Goal: Task Accomplishment & Management: Manage account settings

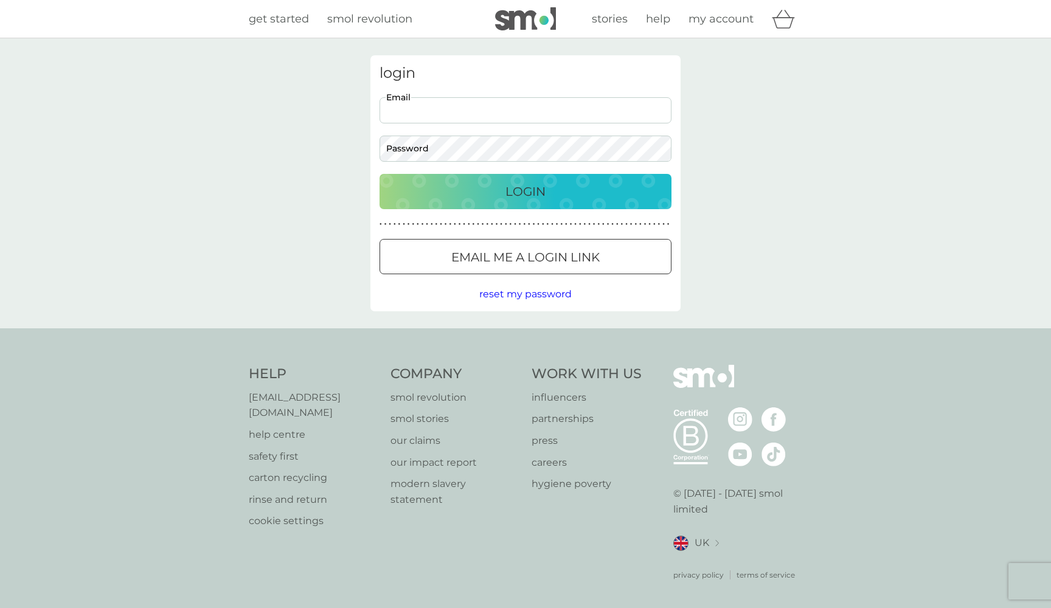
type input "[EMAIL_ADDRESS][DOMAIN_NAME]"
click at [526, 191] on button "Login" at bounding box center [526, 191] width 292 height 35
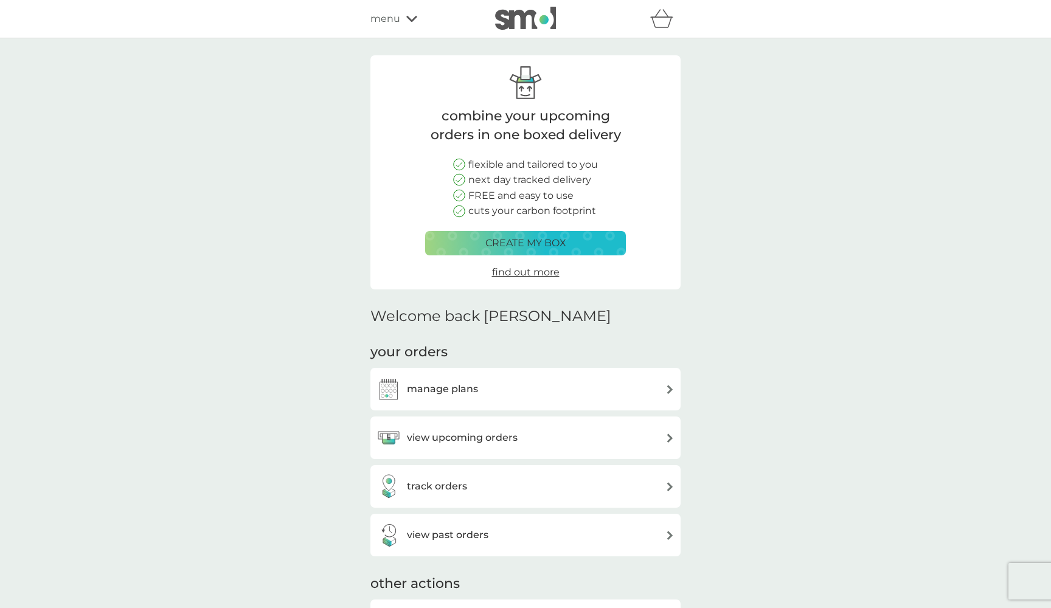
click at [593, 386] on div "manage plans" at bounding box center [526, 389] width 298 height 24
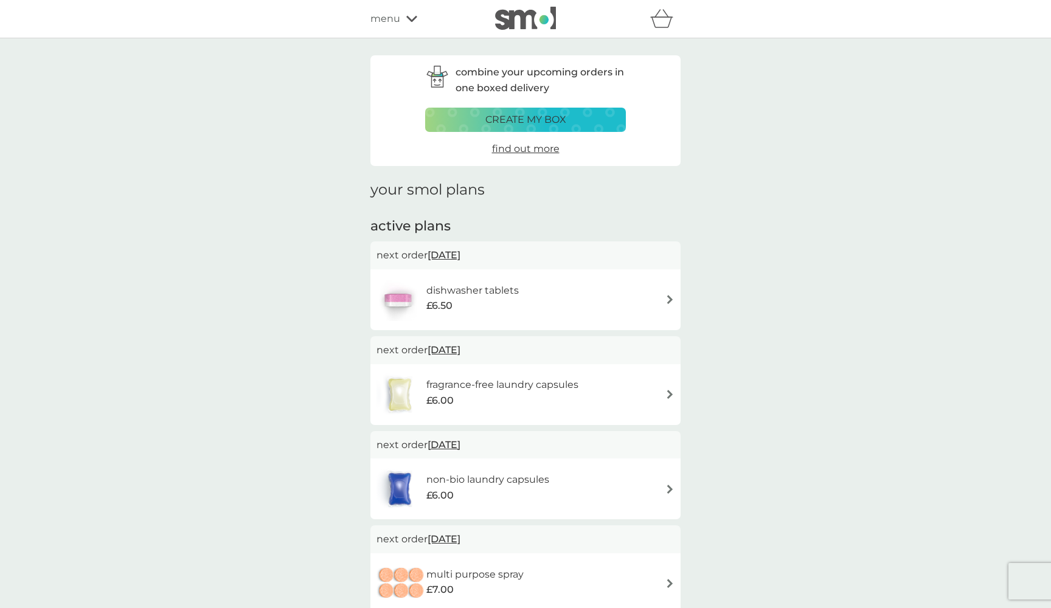
click at [484, 285] on h6 "dishwasher tablets" at bounding box center [473, 291] width 92 height 16
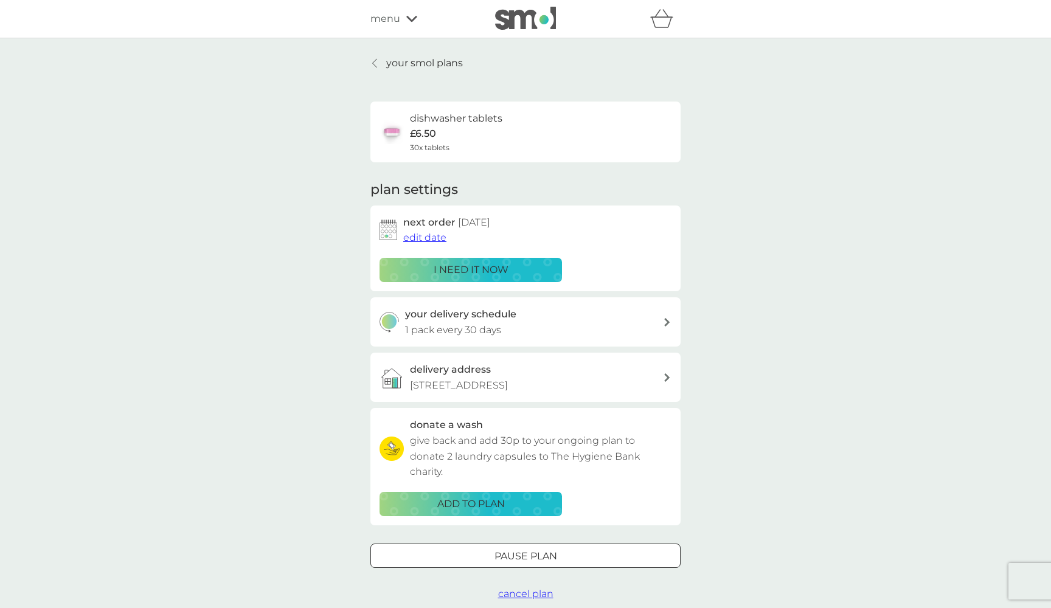
click at [535, 552] on div at bounding box center [526, 556] width 44 height 13
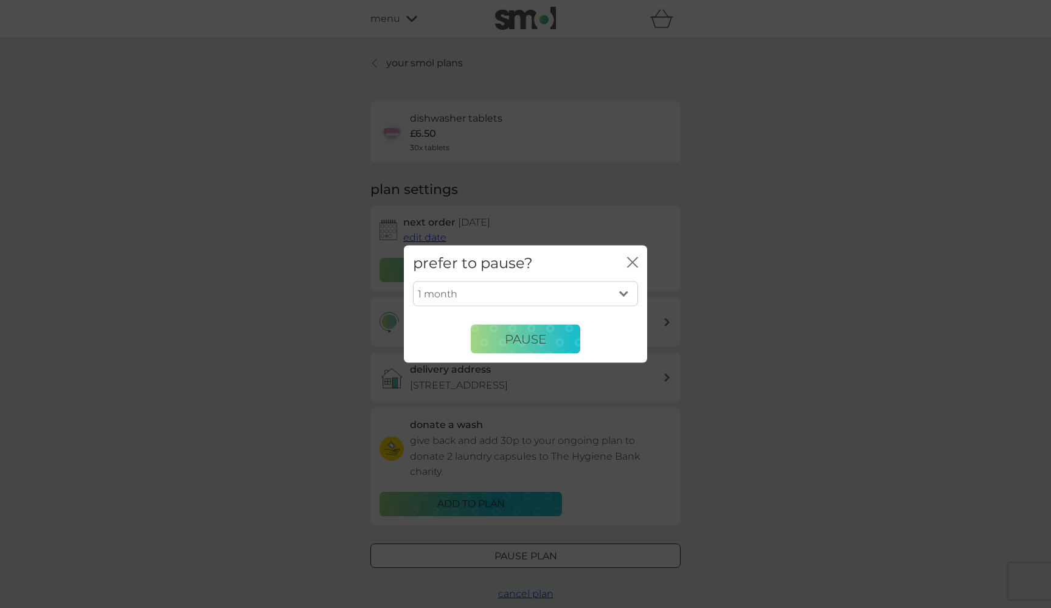
click at [636, 268] on icon "close" at bounding box center [632, 262] width 11 height 11
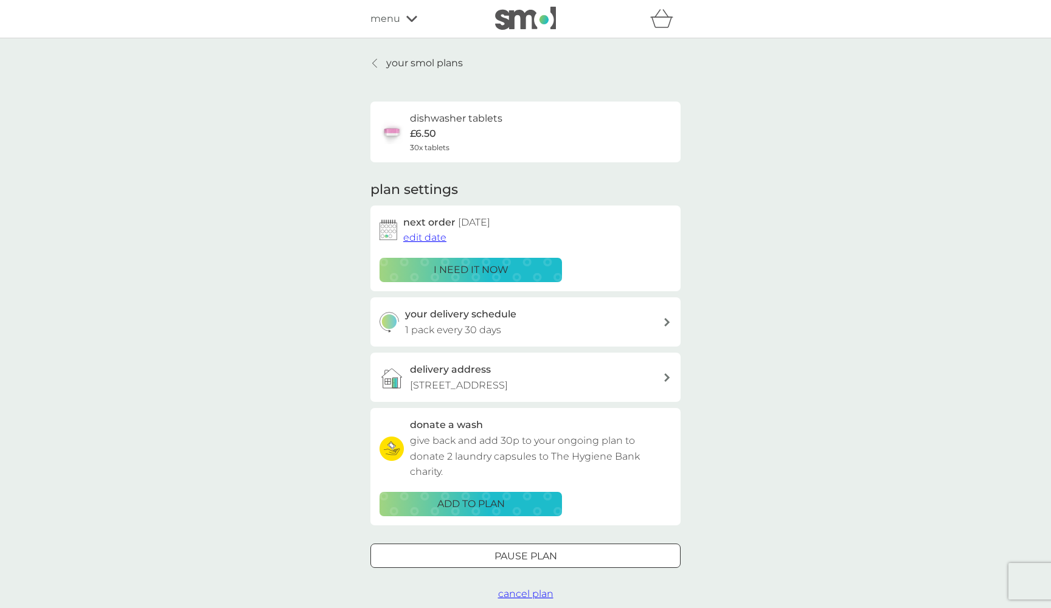
click at [546, 591] on span "cancel plan" at bounding box center [525, 594] width 55 height 12
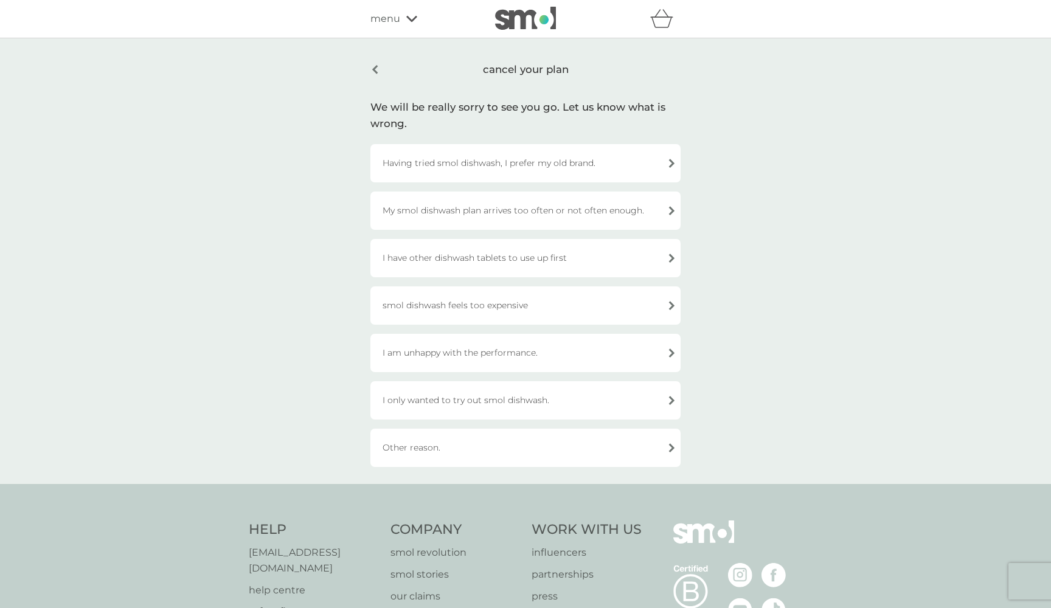
click at [542, 305] on div "smol dishwash feels too expensive" at bounding box center [526, 306] width 310 height 38
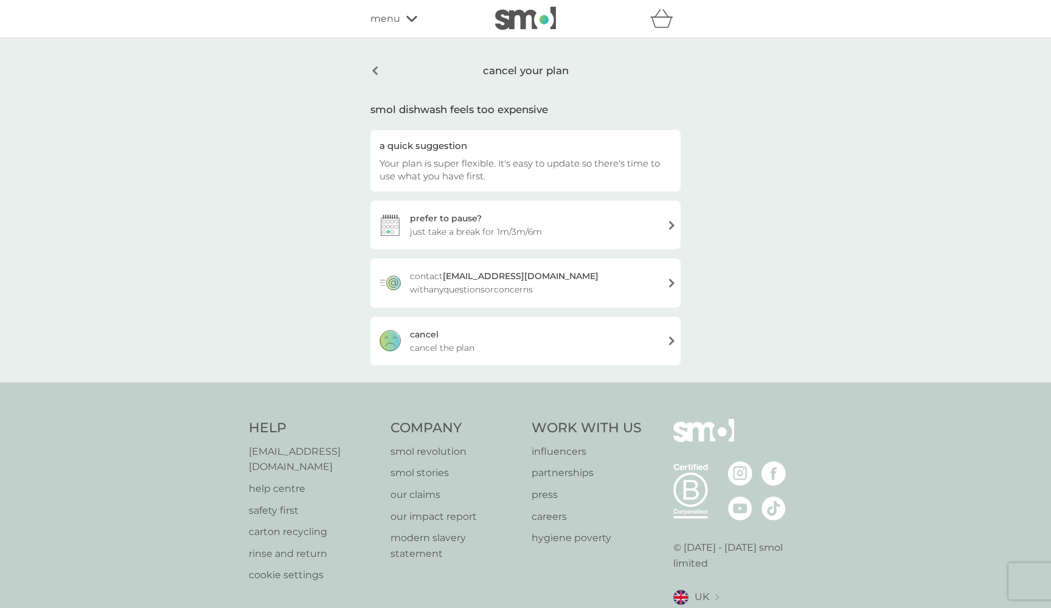
click at [546, 332] on div "[PERSON_NAME] the plan" at bounding box center [526, 341] width 310 height 49
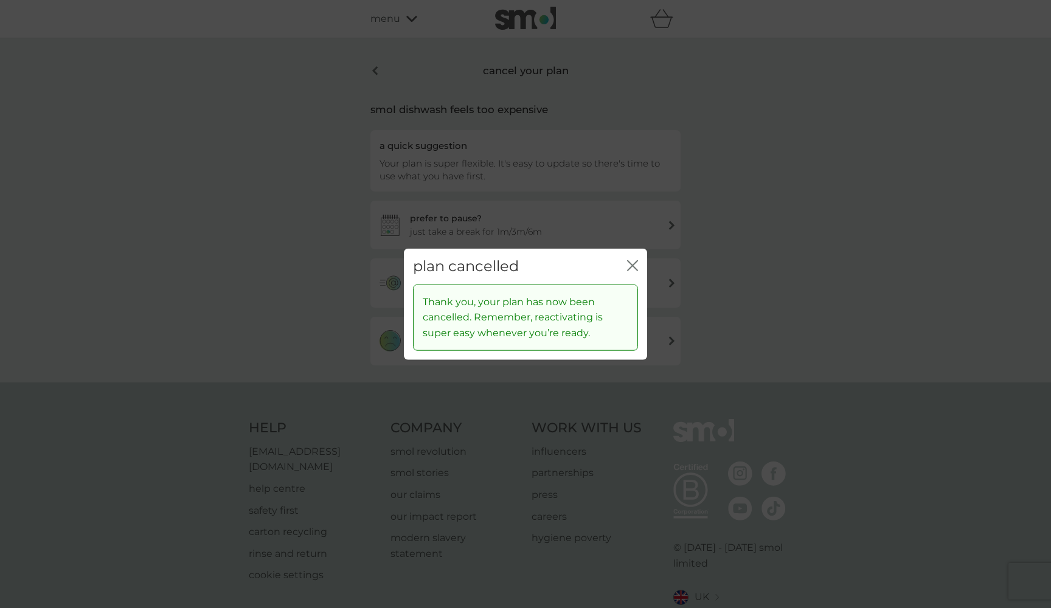
click at [628, 265] on icon "close" at bounding box center [632, 265] width 11 height 11
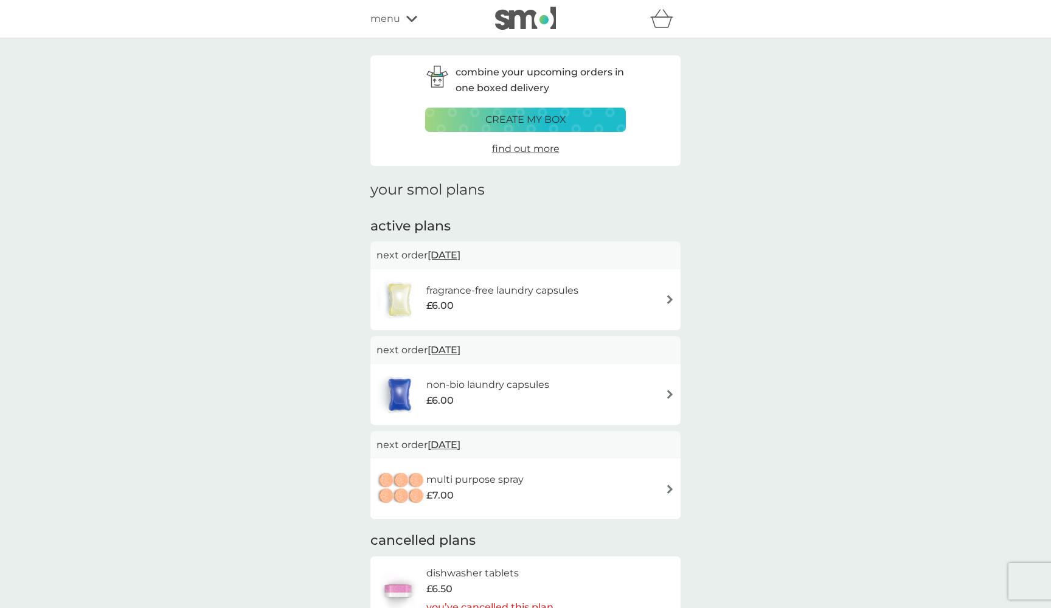
click at [590, 318] on div "fragrance-free laundry capsules £6.00" at bounding box center [484, 300] width 214 height 43
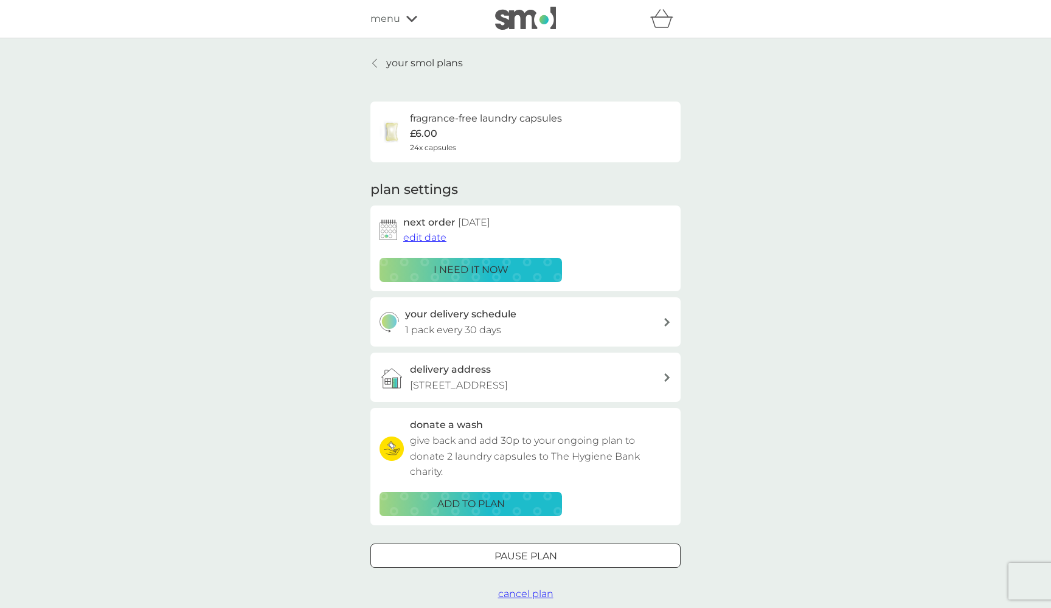
click at [539, 588] on span "cancel plan" at bounding box center [525, 594] width 55 height 12
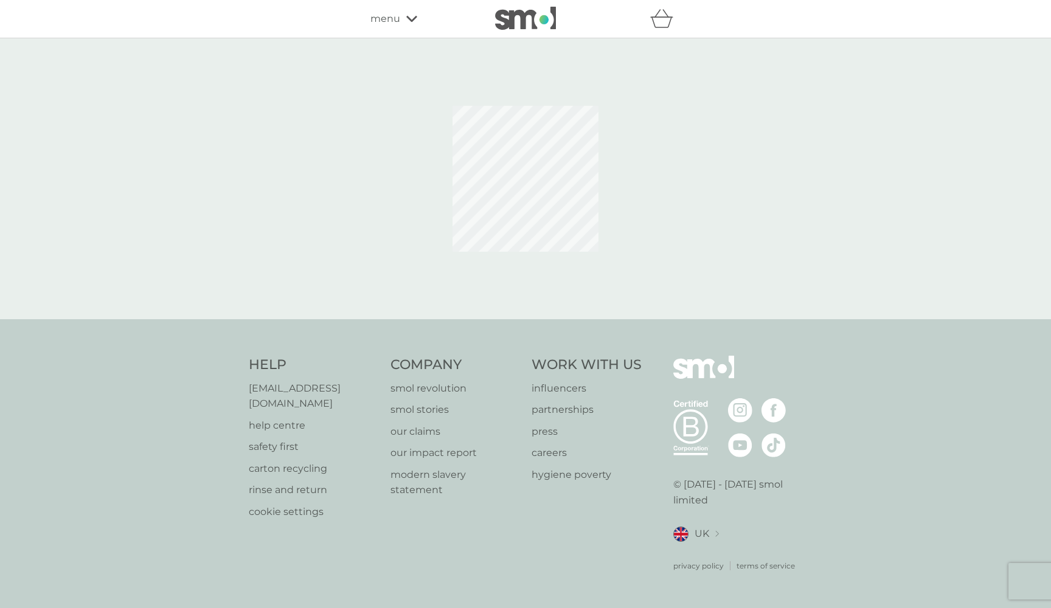
click at [420, 213] on div at bounding box center [526, 178] width 310 height 247
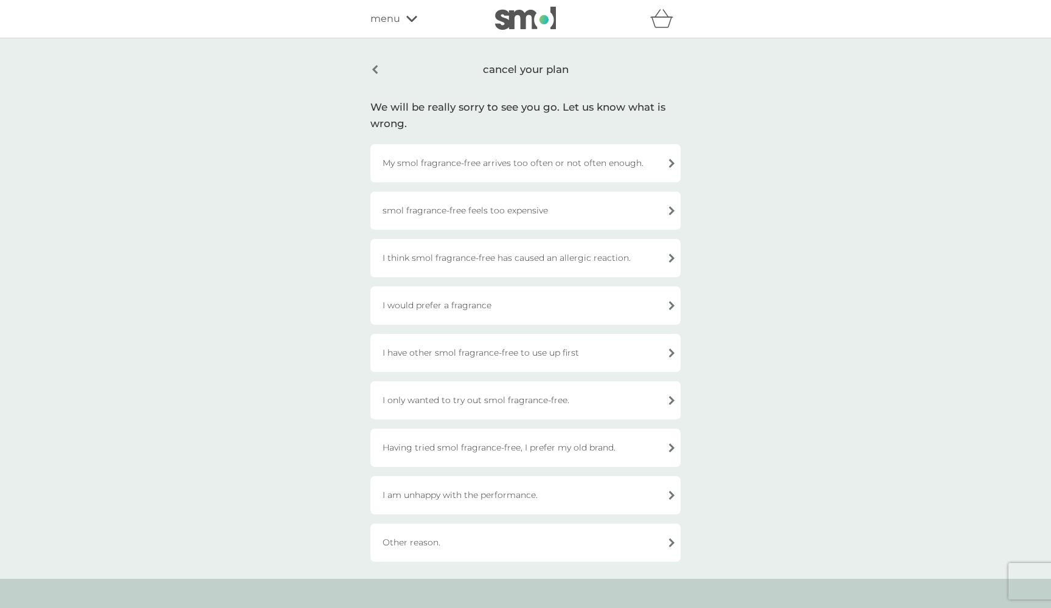
click at [531, 13] on img at bounding box center [525, 18] width 61 height 23
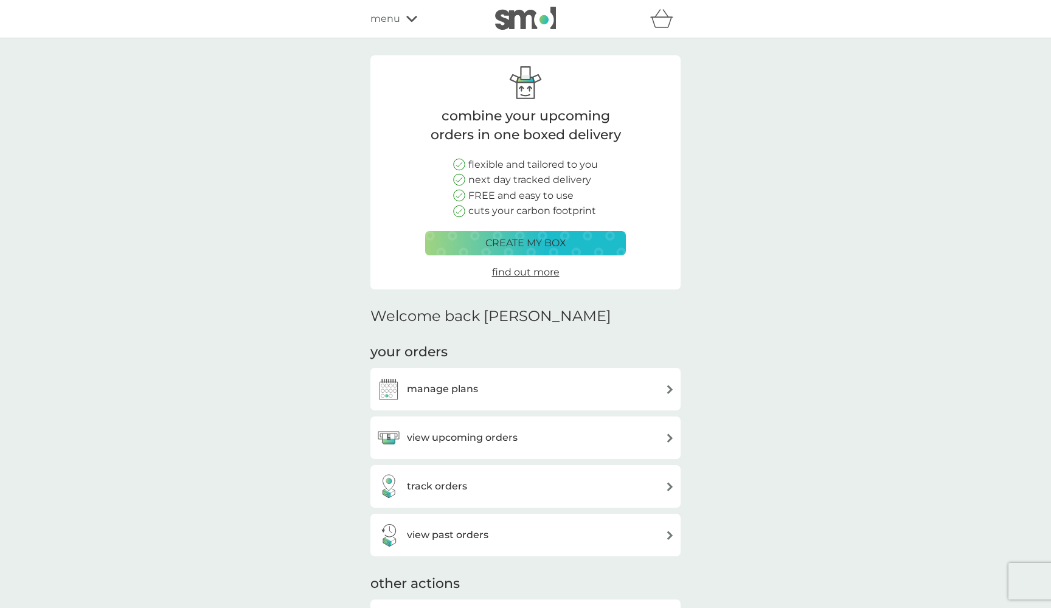
click at [519, 384] on div "manage plans" at bounding box center [526, 389] width 298 height 24
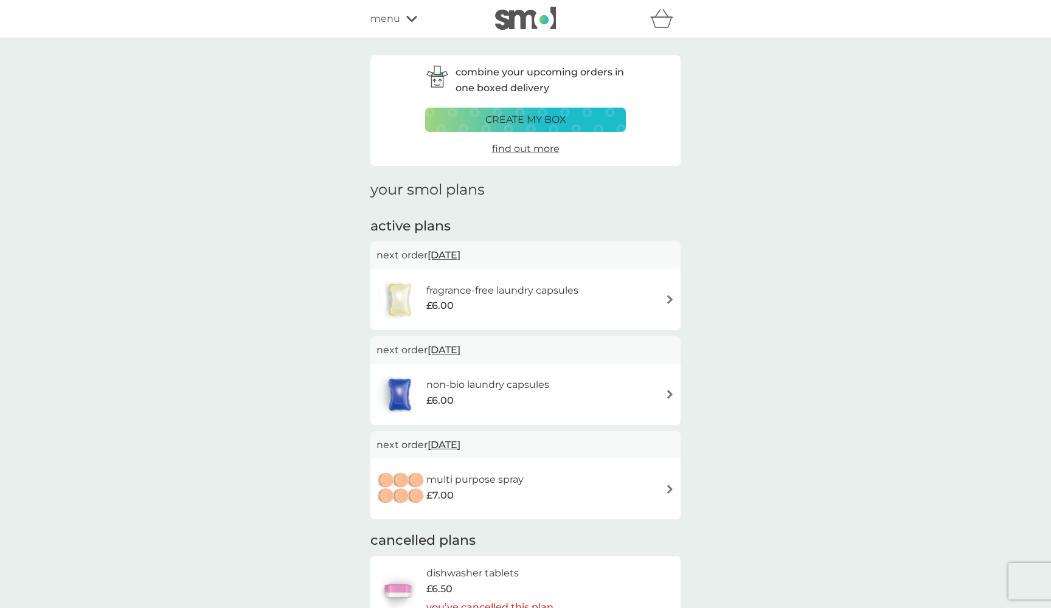
click at [671, 490] on img at bounding box center [670, 489] width 9 height 9
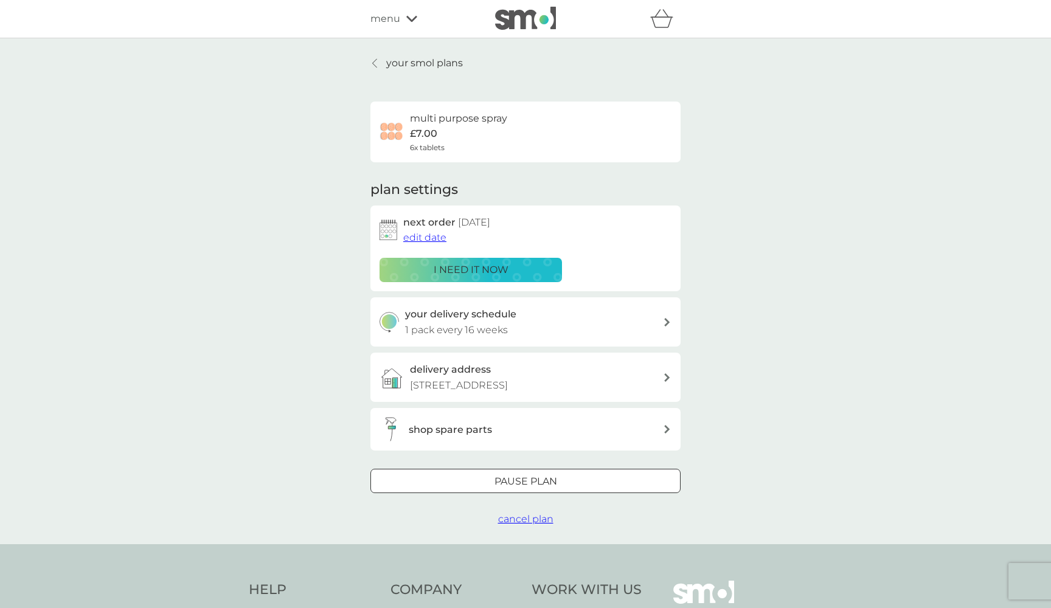
click at [546, 517] on span "cancel plan" at bounding box center [525, 520] width 55 height 12
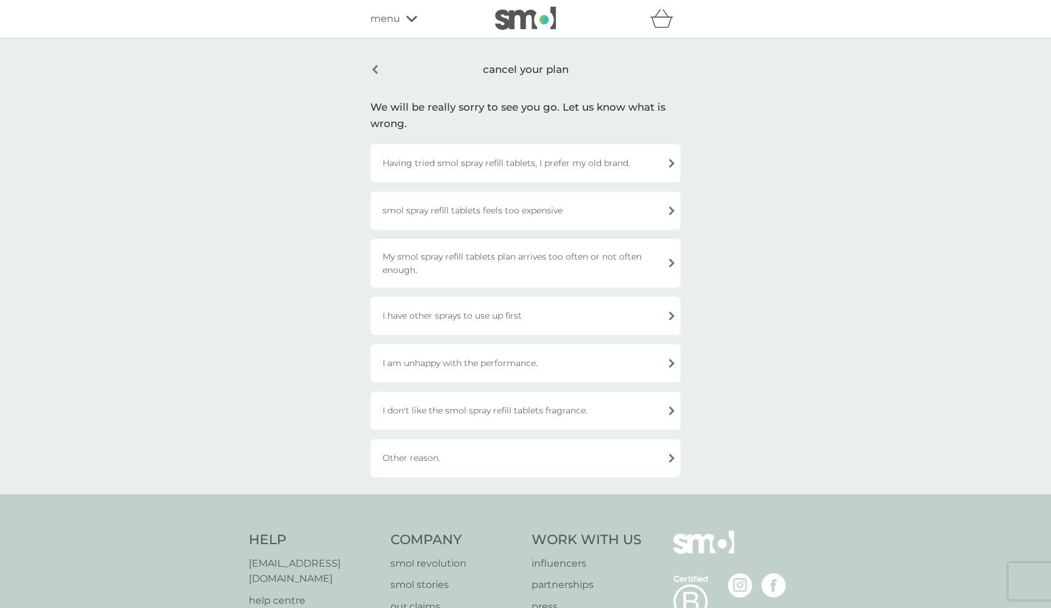
click at [538, 310] on div "I have other sprays to use up first" at bounding box center [526, 316] width 310 height 38
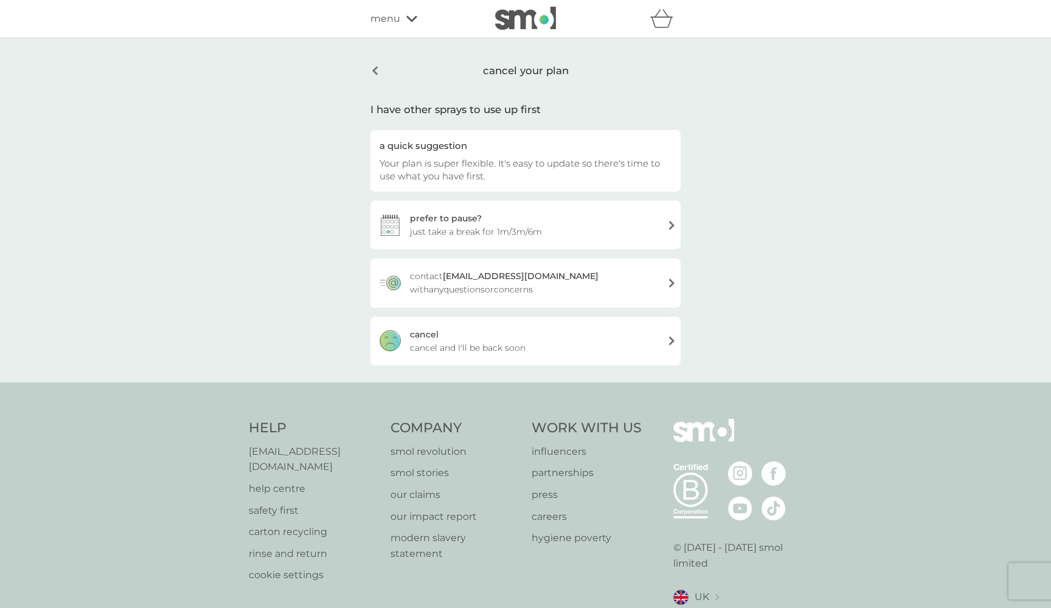
click at [530, 337] on div "cancel cancel and I'll be back soon" at bounding box center [526, 341] width 310 height 49
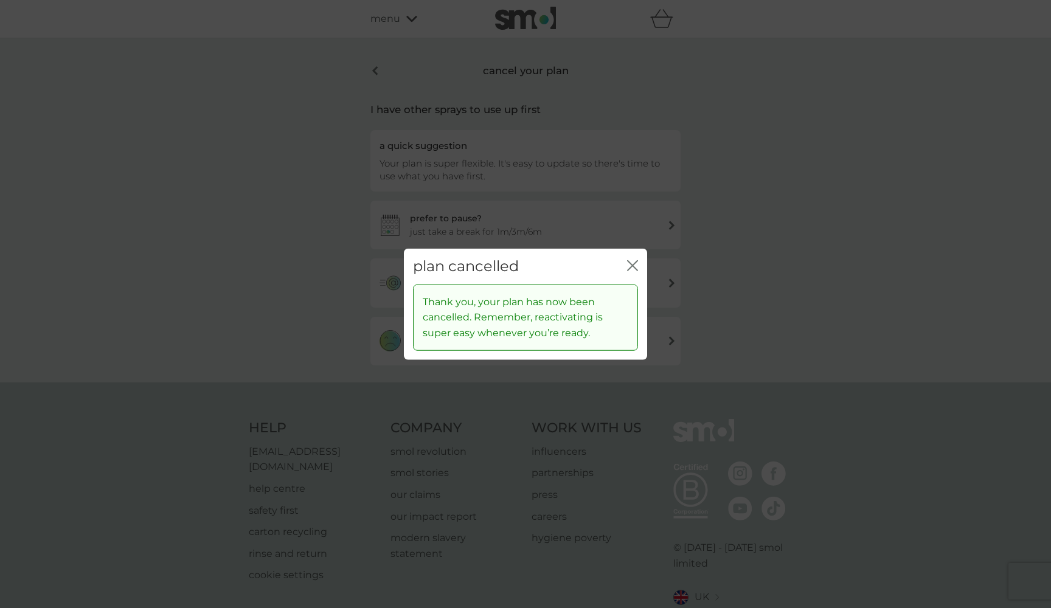
click at [626, 271] on div "plan cancelled close" at bounding box center [525, 267] width 243 height 36
click at [631, 271] on icon "close" at bounding box center [632, 265] width 11 height 11
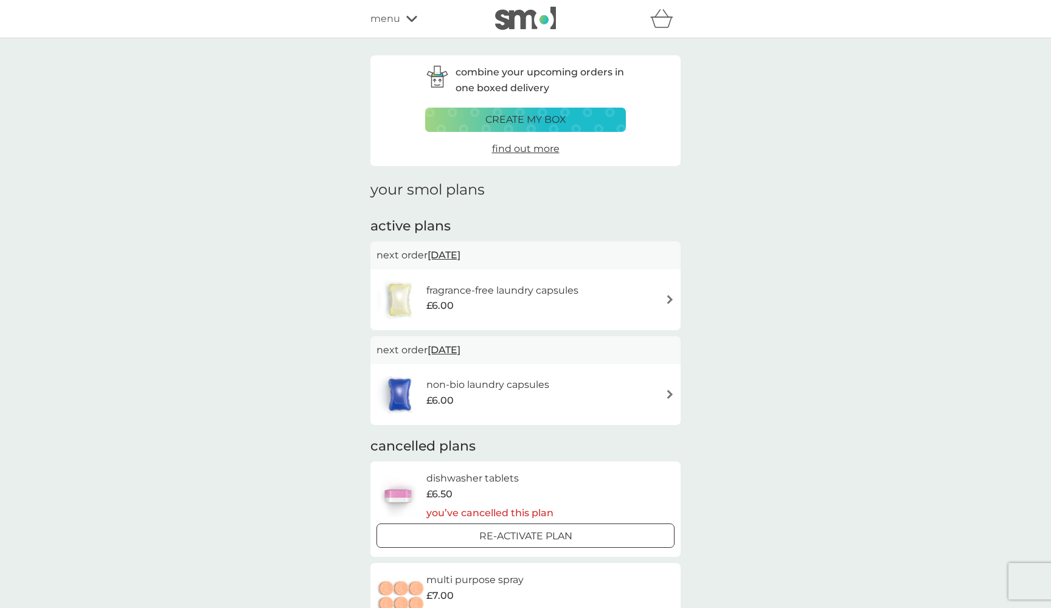
click at [675, 392] on div "non-bio laundry capsules £6.00" at bounding box center [526, 394] width 310 height 61
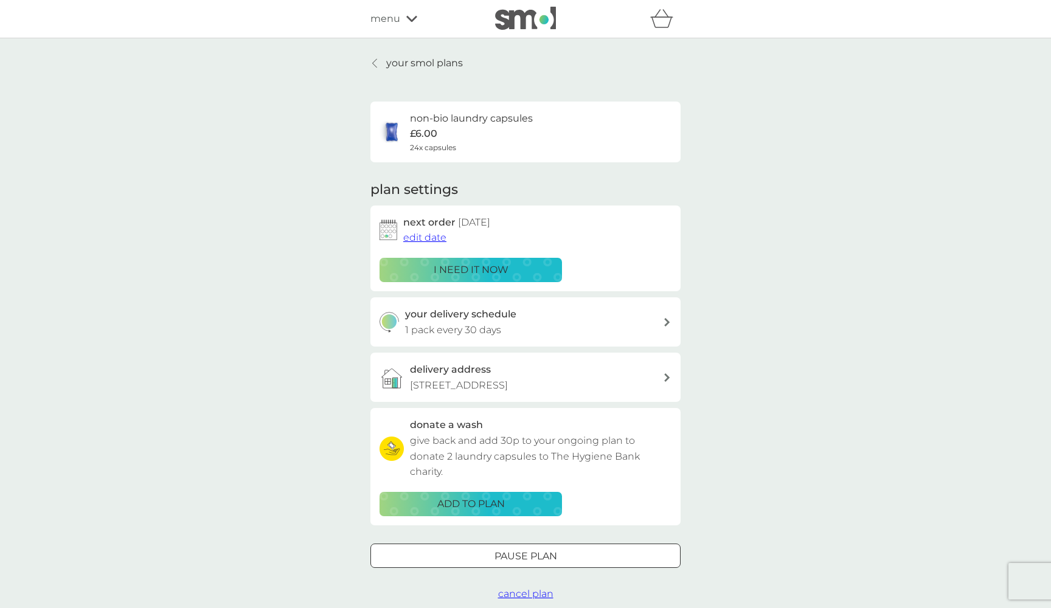
click at [531, 588] on span "cancel plan" at bounding box center [525, 594] width 55 height 12
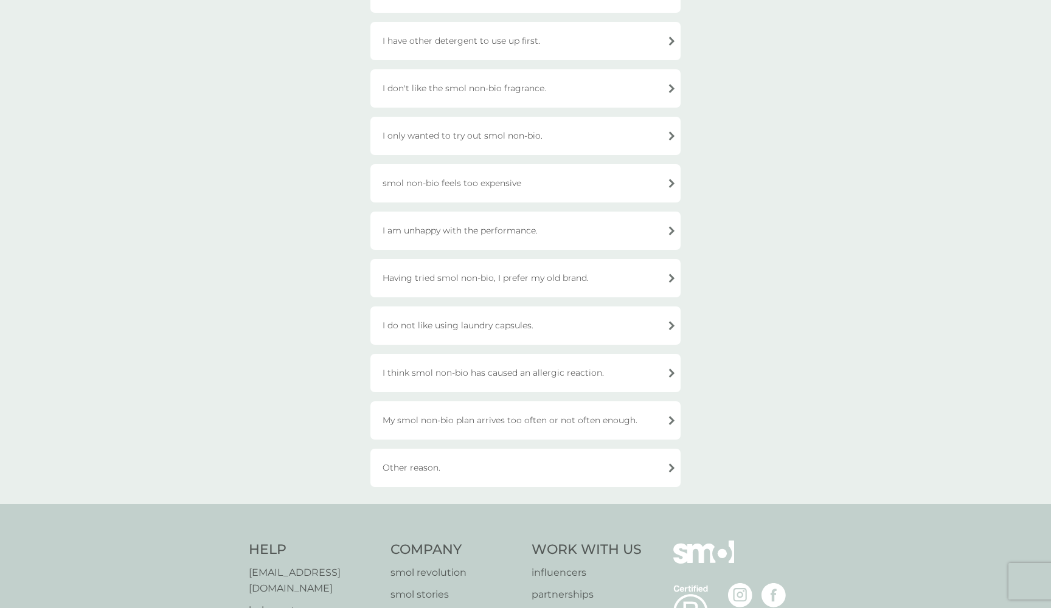
scroll to position [171, 0]
click at [517, 181] on div "smol non-bio feels too expensive" at bounding box center [526, 182] width 310 height 38
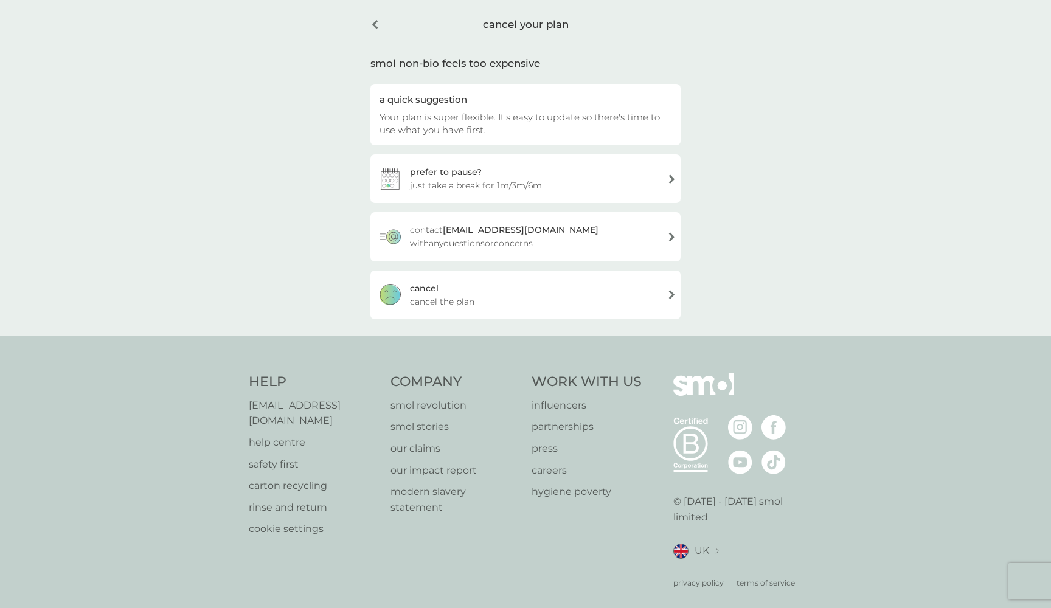
click at [491, 291] on div "[PERSON_NAME] the plan" at bounding box center [526, 295] width 310 height 49
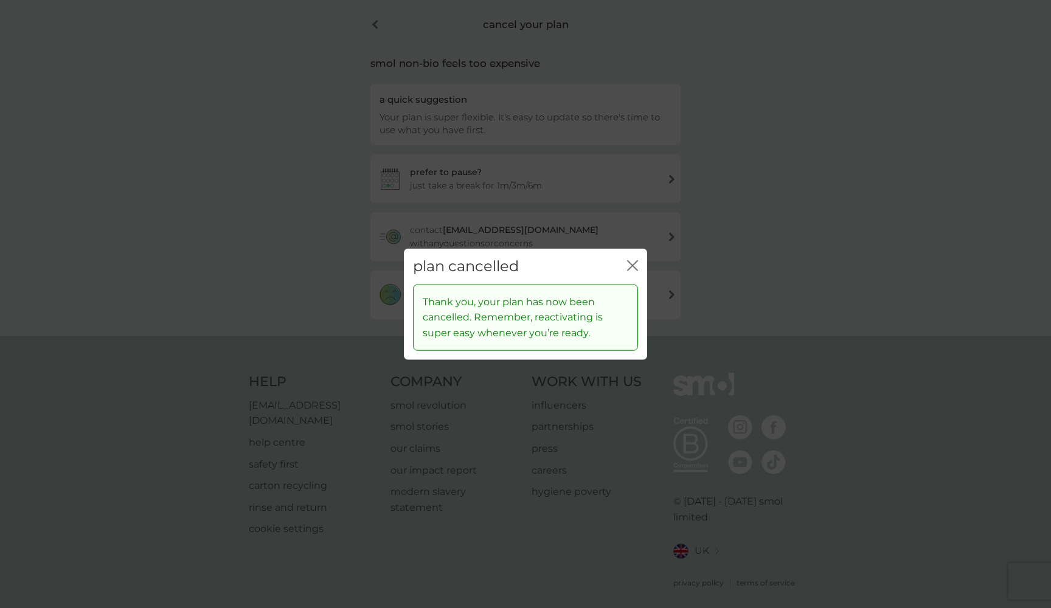
click at [636, 268] on icon "close" at bounding box center [632, 265] width 11 height 11
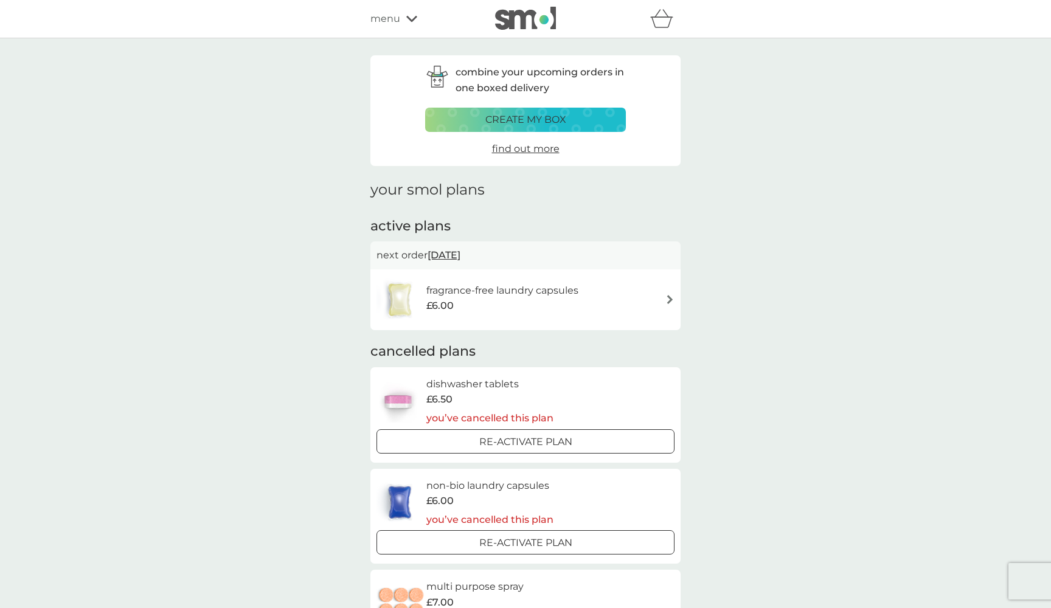
click at [615, 301] on div "fragrance-free laundry capsules £6.00" at bounding box center [526, 300] width 298 height 43
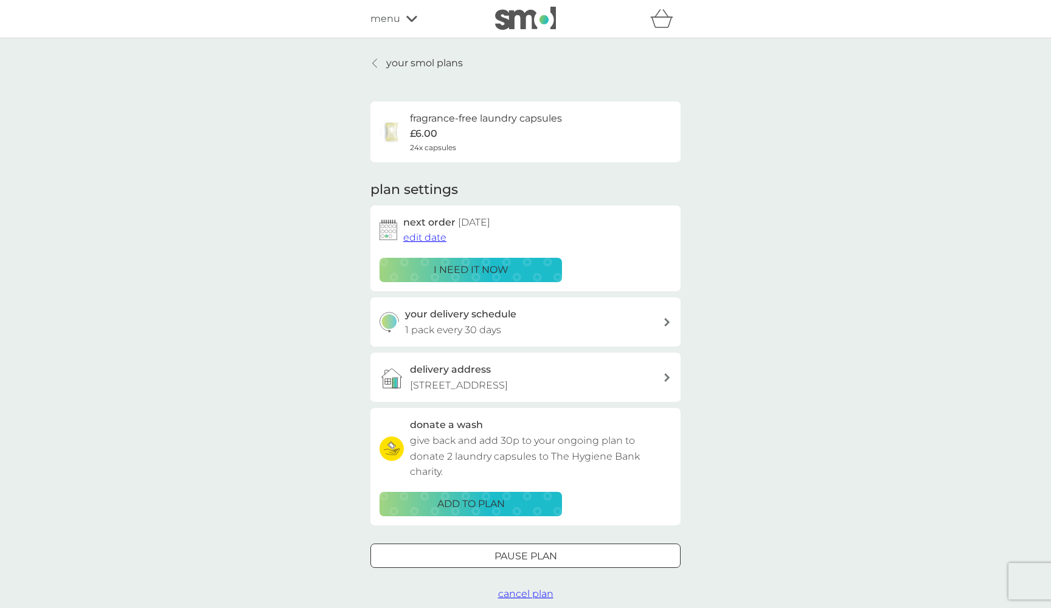
click at [529, 588] on span "cancel plan" at bounding box center [525, 594] width 55 height 12
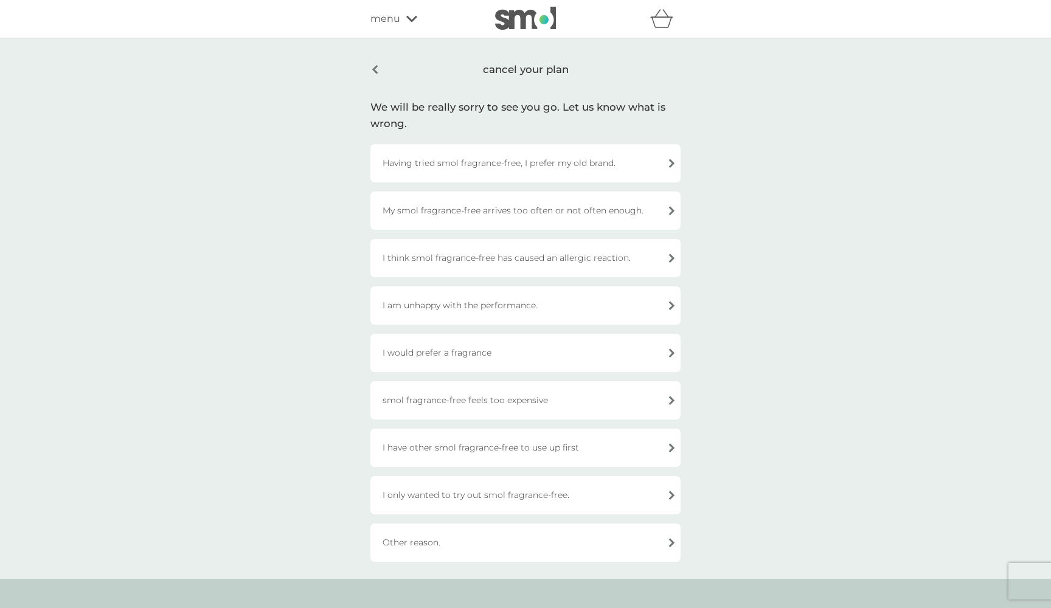
click at [524, 389] on div "smol fragrance-free feels too expensive" at bounding box center [526, 401] width 310 height 38
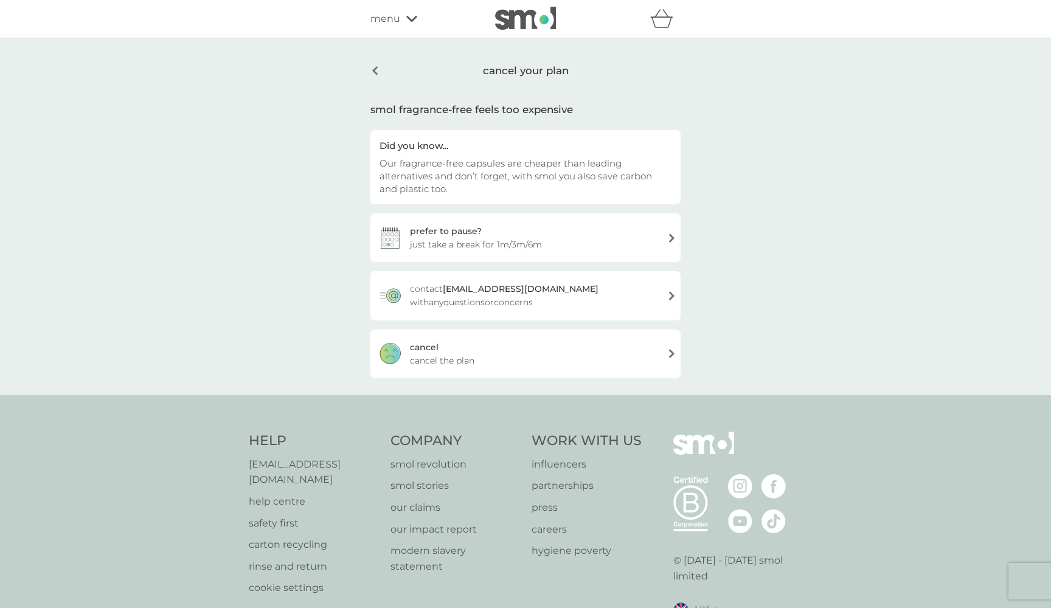
click at [518, 352] on div "[PERSON_NAME] the plan" at bounding box center [526, 354] width 310 height 49
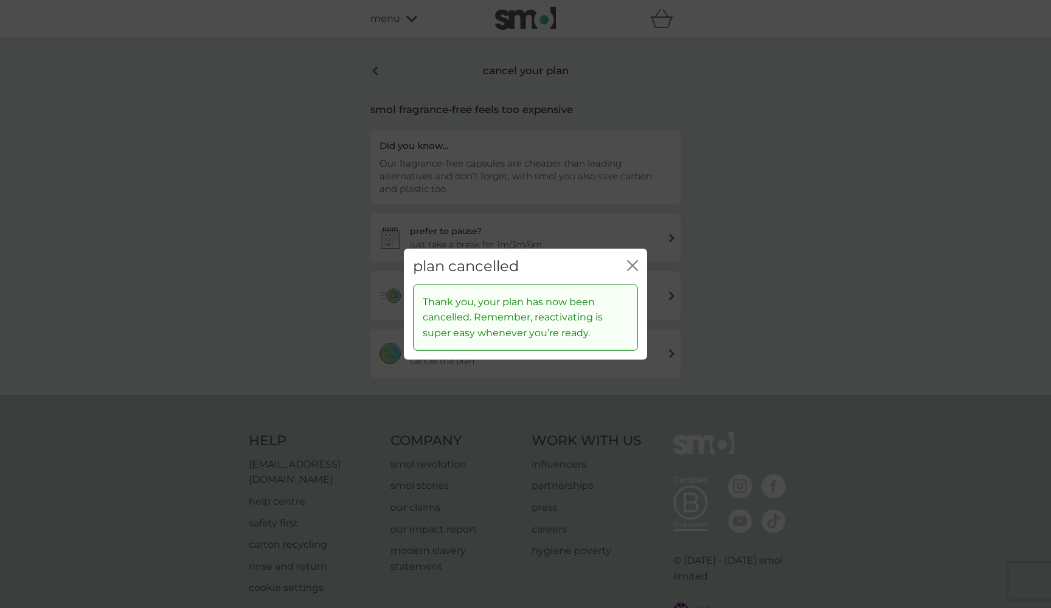
click at [641, 267] on div "plan cancelled close" at bounding box center [525, 267] width 243 height 36
click at [637, 267] on icon "close" at bounding box center [632, 265] width 11 height 11
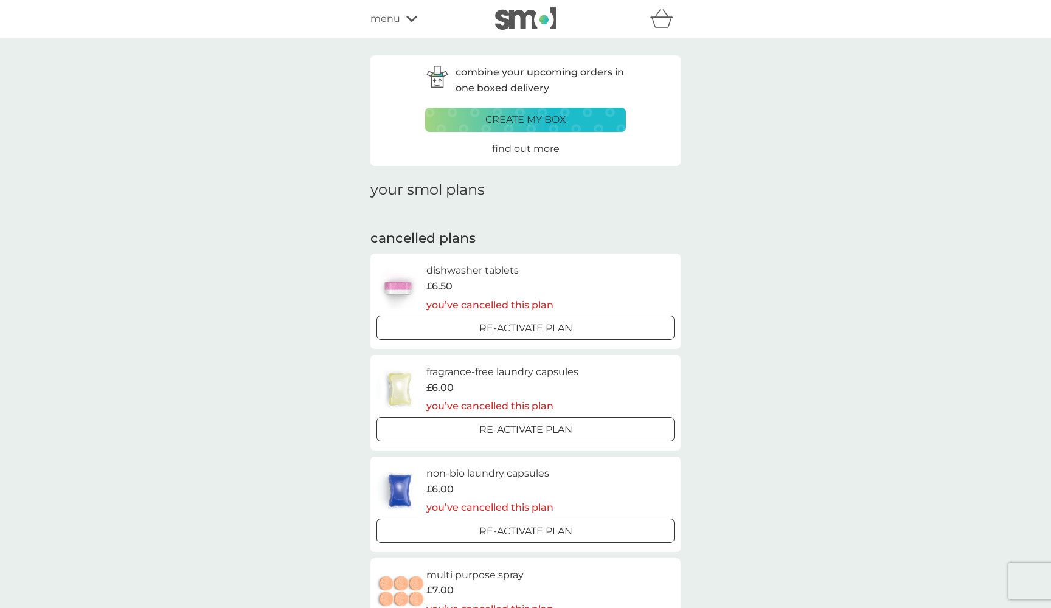
click at [521, 15] on img at bounding box center [525, 18] width 61 height 23
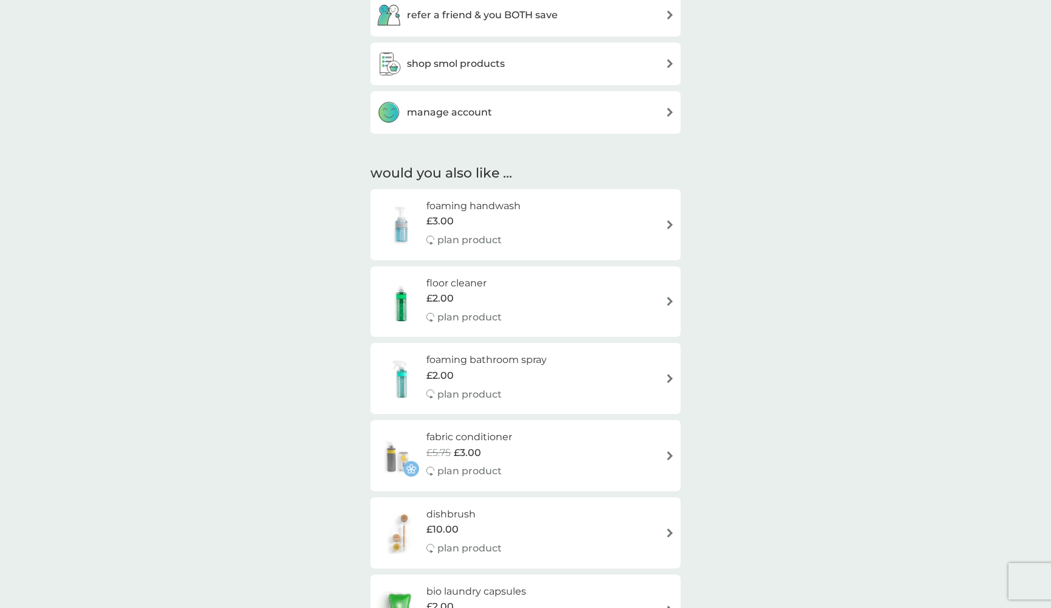
scroll to position [960, 0]
